Goal: Check status: Check status

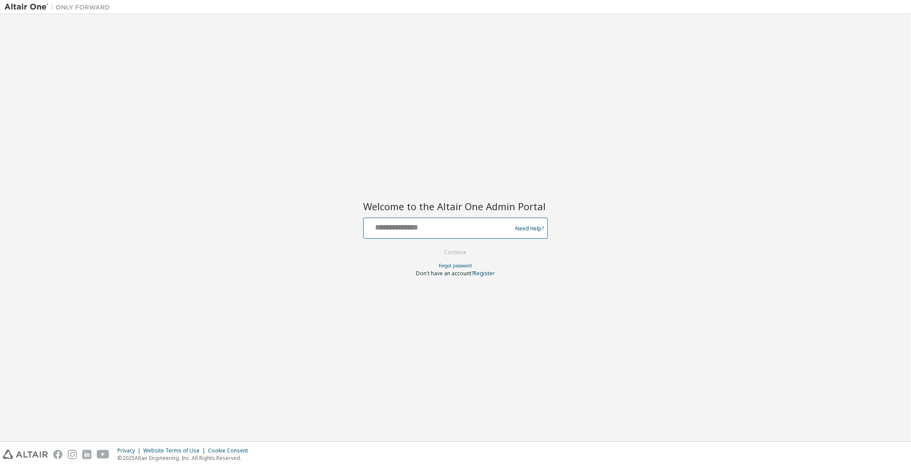
click at [380, 230] on input "text" at bounding box center [439, 226] width 144 height 13
type input "**********"
click at [435, 246] on button "Continue" at bounding box center [455, 252] width 41 height 13
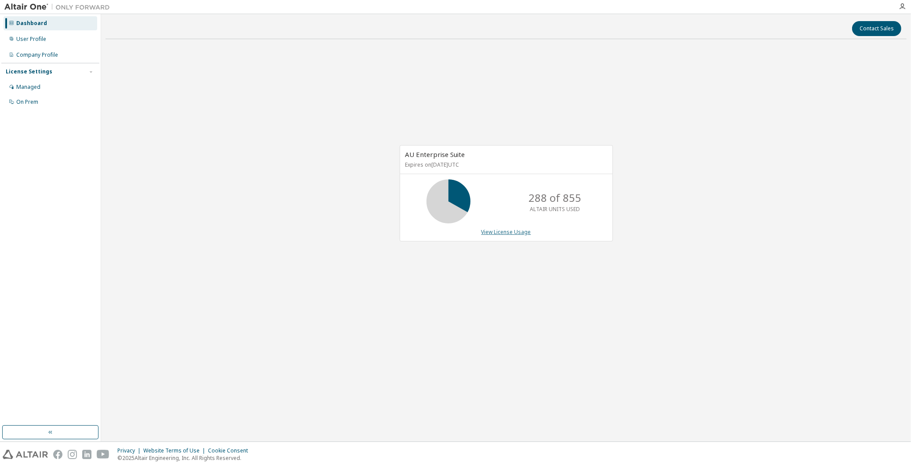
click at [508, 232] on link "View License Usage" at bounding box center [507, 231] width 50 height 7
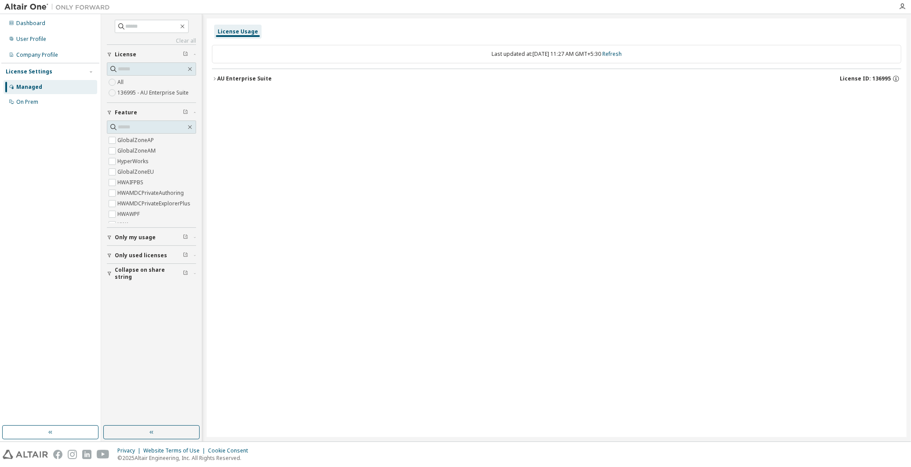
click at [110, 276] on icon "button" at bounding box center [109, 273] width 5 height 5
click at [219, 77] on div "AU Enterprise Suite" at bounding box center [244, 78] width 55 height 7
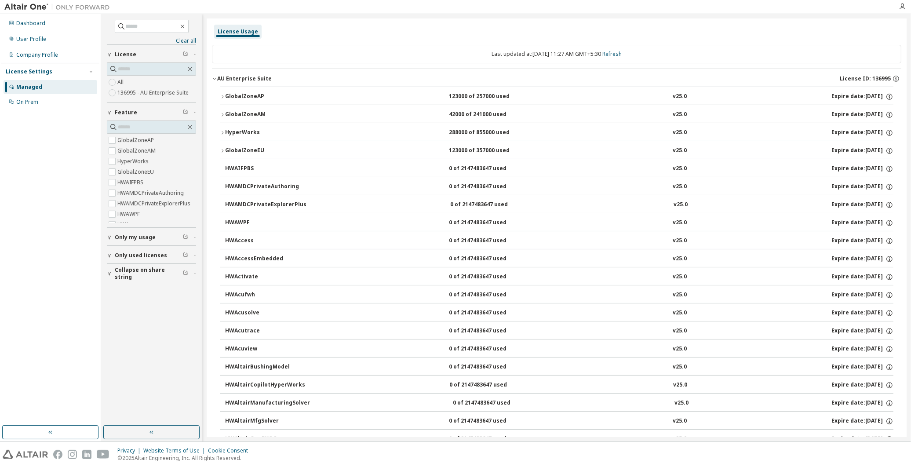
click at [220, 94] on icon "button" at bounding box center [222, 96] width 5 height 5
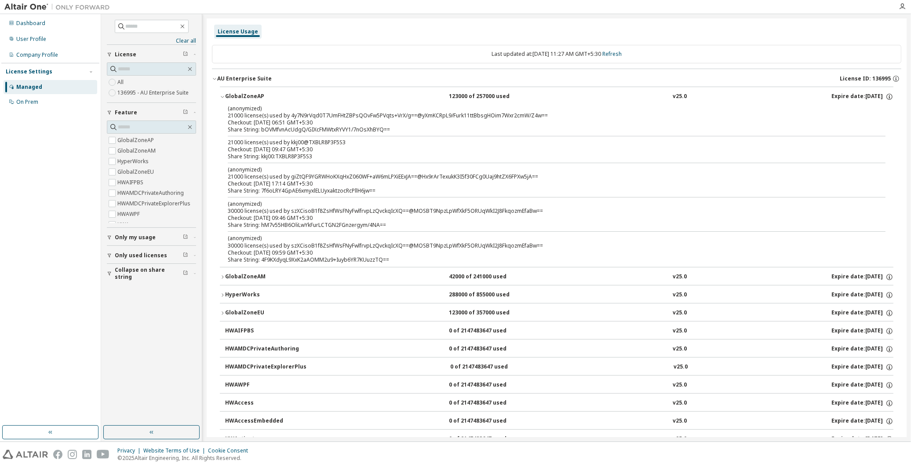
click at [380, 29] on div "License Usage" at bounding box center [557, 32] width 690 height 16
click at [622, 55] on link "Refresh" at bounding box center [611, 53] width 19 height 7
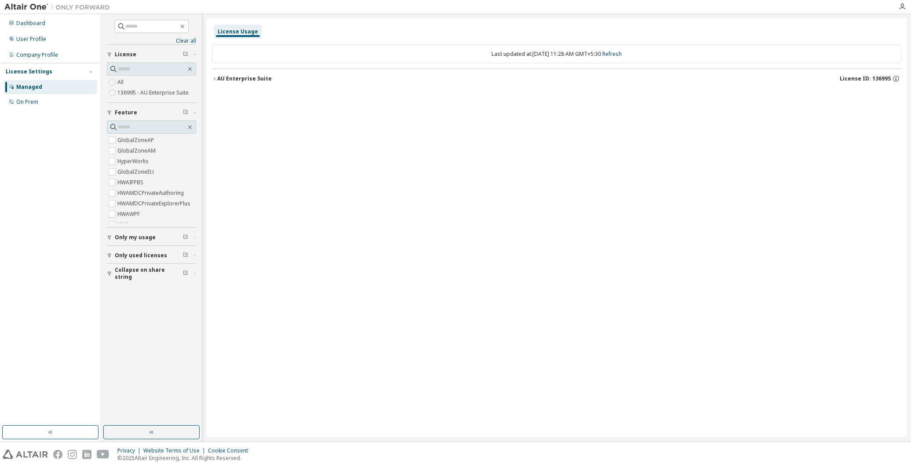
click at [213, 77] on icon "button" at bounding box center [214, 78] width 5 height 5
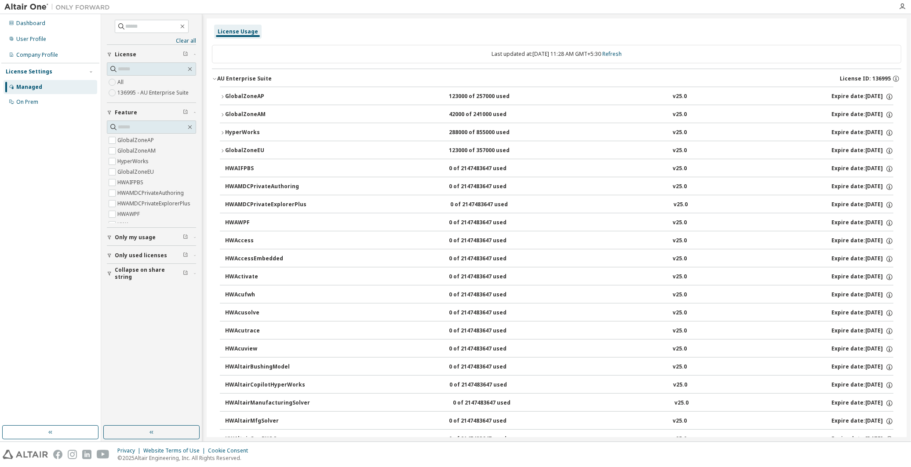
click at [221, 93] on button "GlobalZoneAP 123000 of 257000 used v25.0 Expire date: 2025-12-01" at bounding box center [557, 96] width 674 height 19
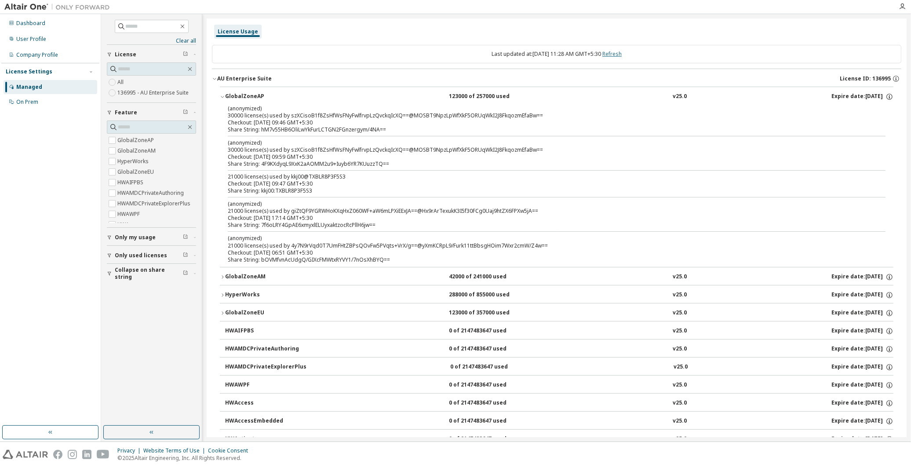
click at [622, 56] on link "Refresh" at bounding box center [611, 53] width 19 height 7
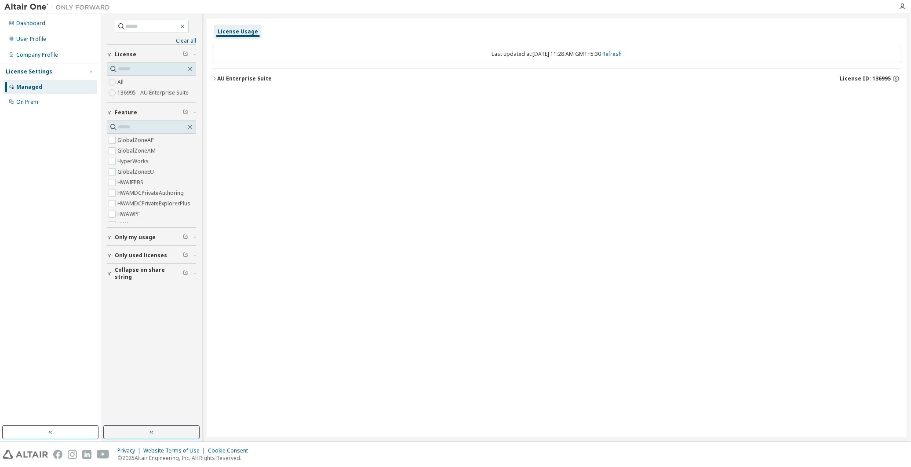
click at [215, 80] on icon "button" at bounding box center [214, 78] width 5 height 5
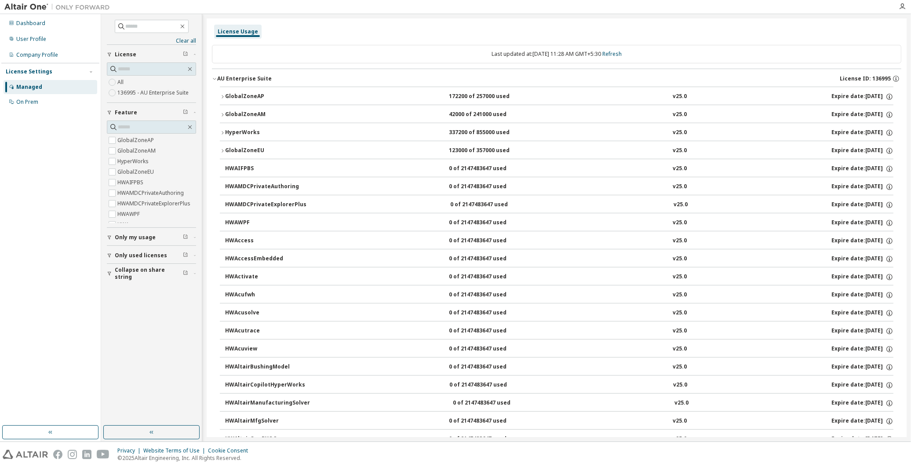
click at [223, 96] on icon "button" at bounding box center [222, 96] width 5 height 5
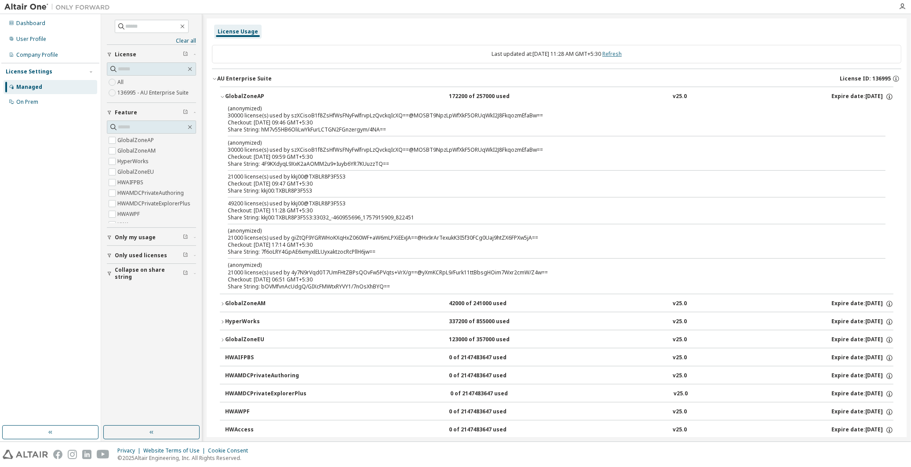
click at [622, 56] on link "Refresh" at bounding box center [611, 53] width 19 height 7
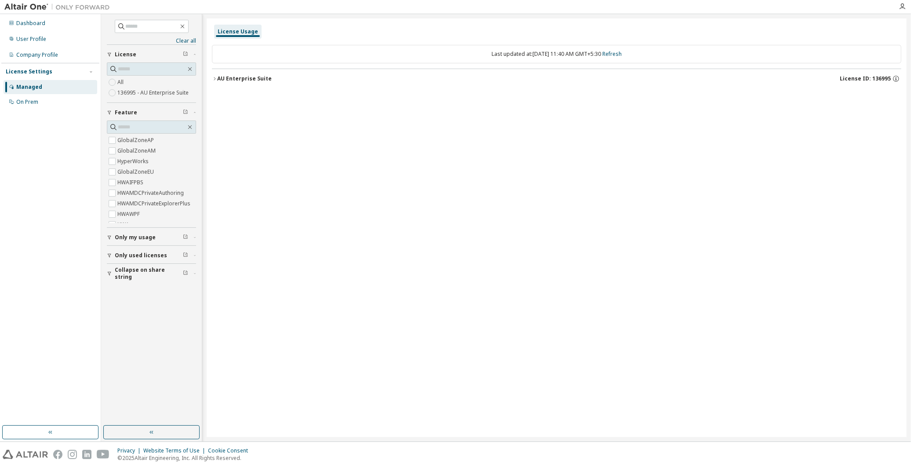
click at [214, 78] on icon "button" at bounding box center [214, 78] width 5 height 5
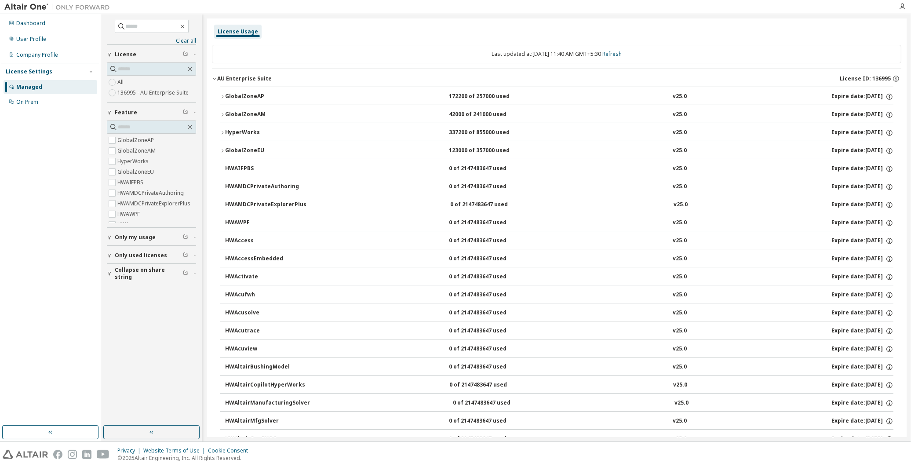
click at [223, 99] on icon "button" at bounding box center [222, 96] width 5 height 5
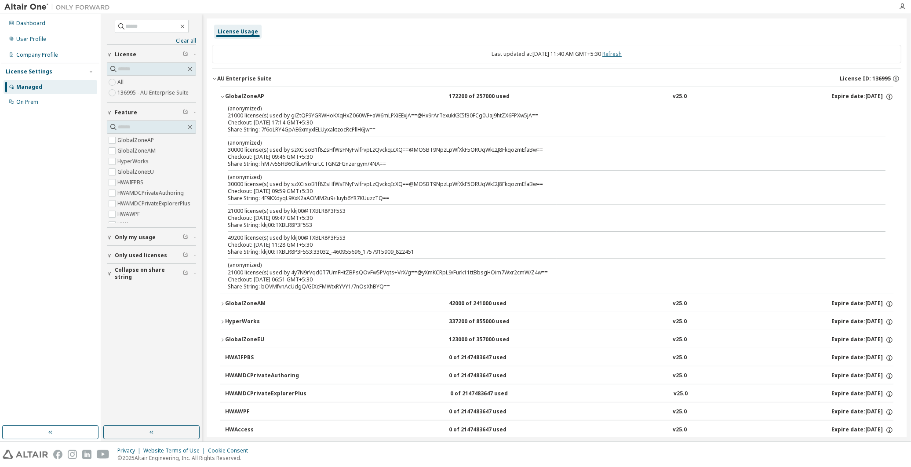
click at [622, 56] on link "Refresh" at bounding box center [611, 53] width 19 height 7
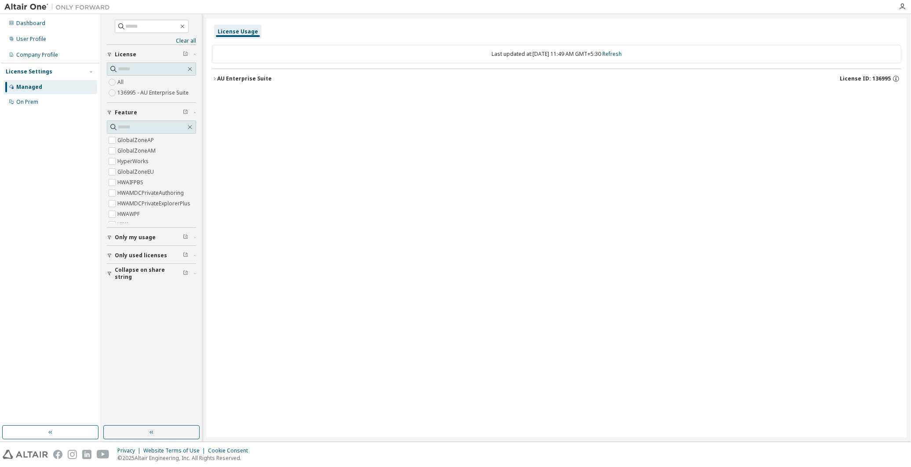
click at [212, 80] on icon "button" at bounding box center [214, 78] width 5 height 5
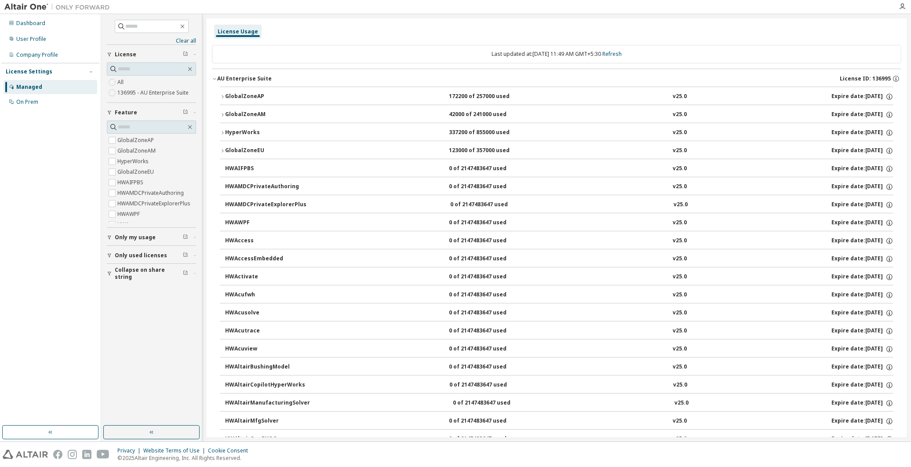
click at [223, 97] on icon "button" at bounding box center [222, 96] width 5 height 5
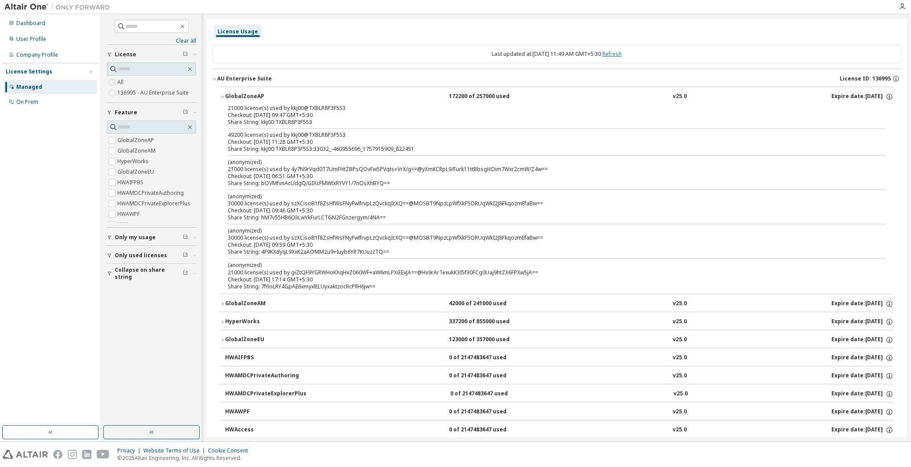
click at [622, 52] on link "Refresh" at bounding box center [611, 53] width 19 height 7
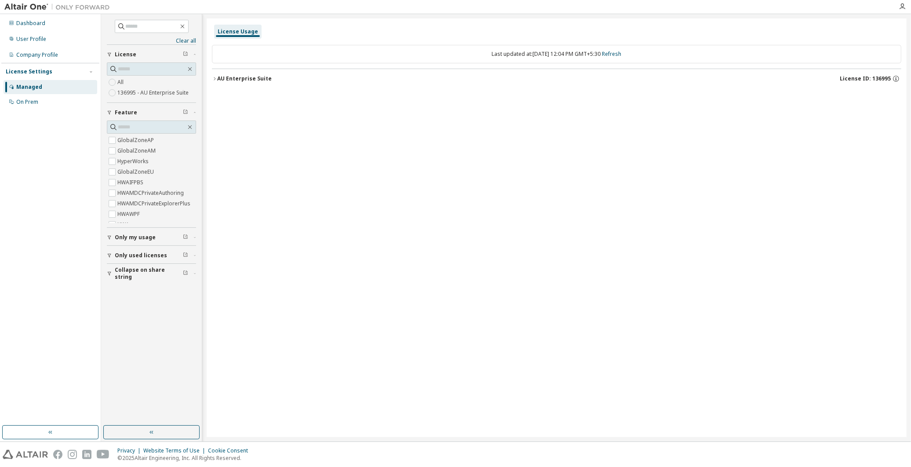
click at [214, 78] on icon "button" at bounding box center [214, 78] width 5 height 5
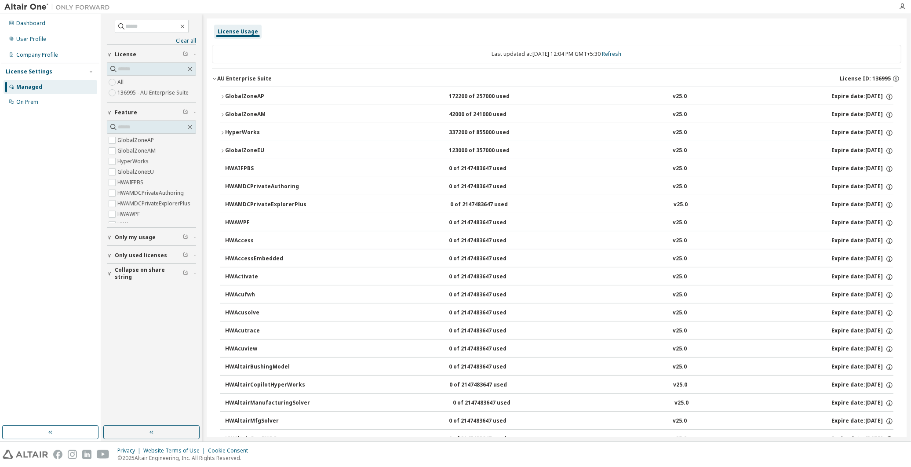
click at [222, 95] on icon "button" at bounding box center [223, 96] width 2 height 3
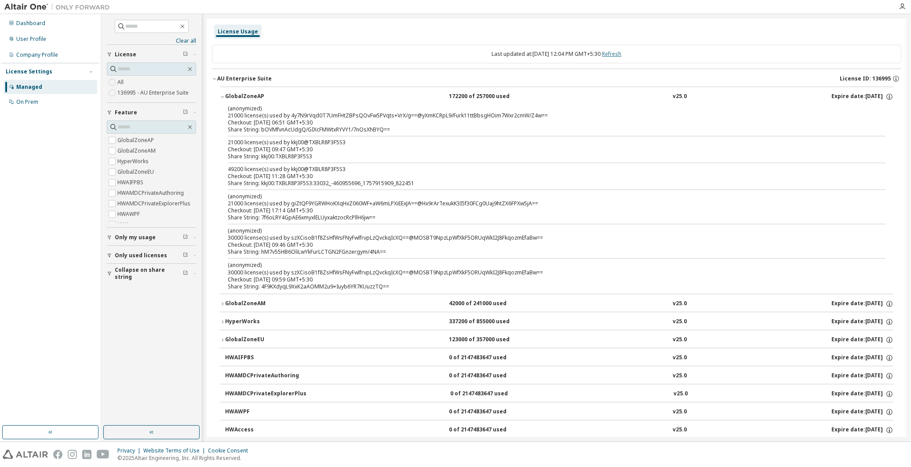
click at [622, 53] on link "Refresh" at bounding box center [611, 53] width 19 height 7
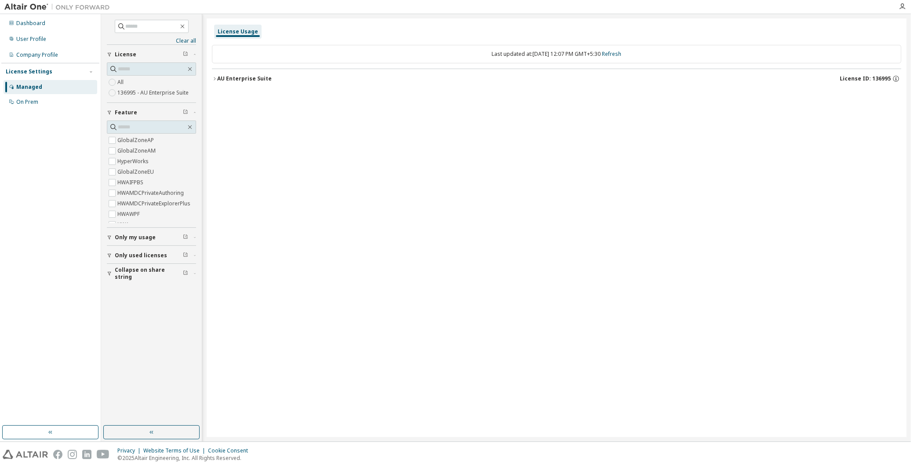
click at [215, 77] on icon "button" at bounding box center [214, 78] width 5 height 5
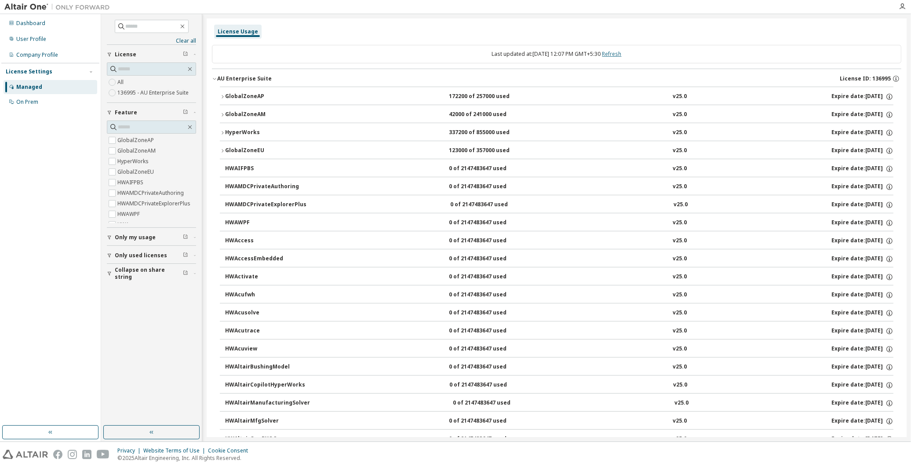
click at [622, 56] on link "Refresh" at bounding box center [611, 53] width 19 height 7
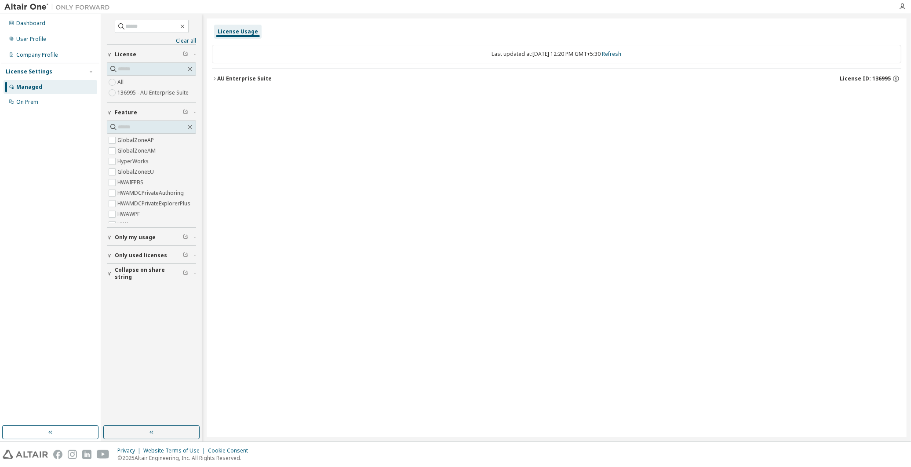
click at [217, 75] on div "AU Enterprise Suite License ID: 136995" at bounding box center [559, 79] width 684 height 8
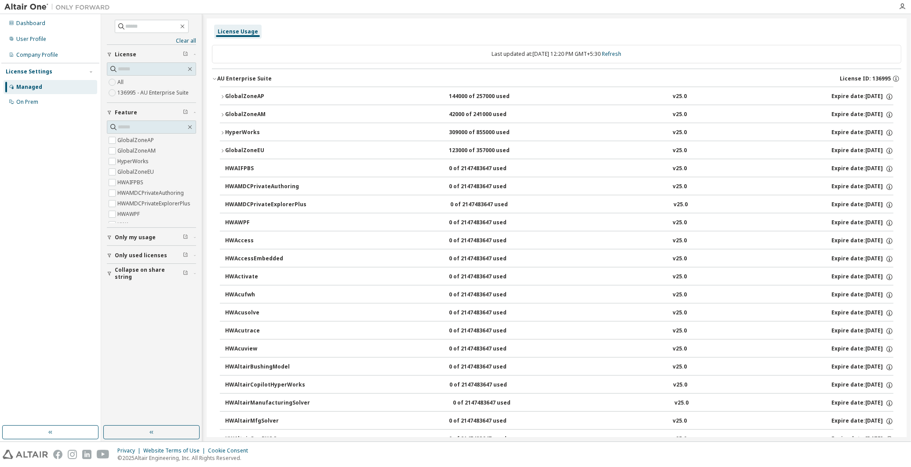
click at [217, 75] on div "AU Enterprise Suite License ID: 136995" at bounding box center [559, 79] width 684 height 8
